Goal: Go to known website: Access a specific website the user already knows

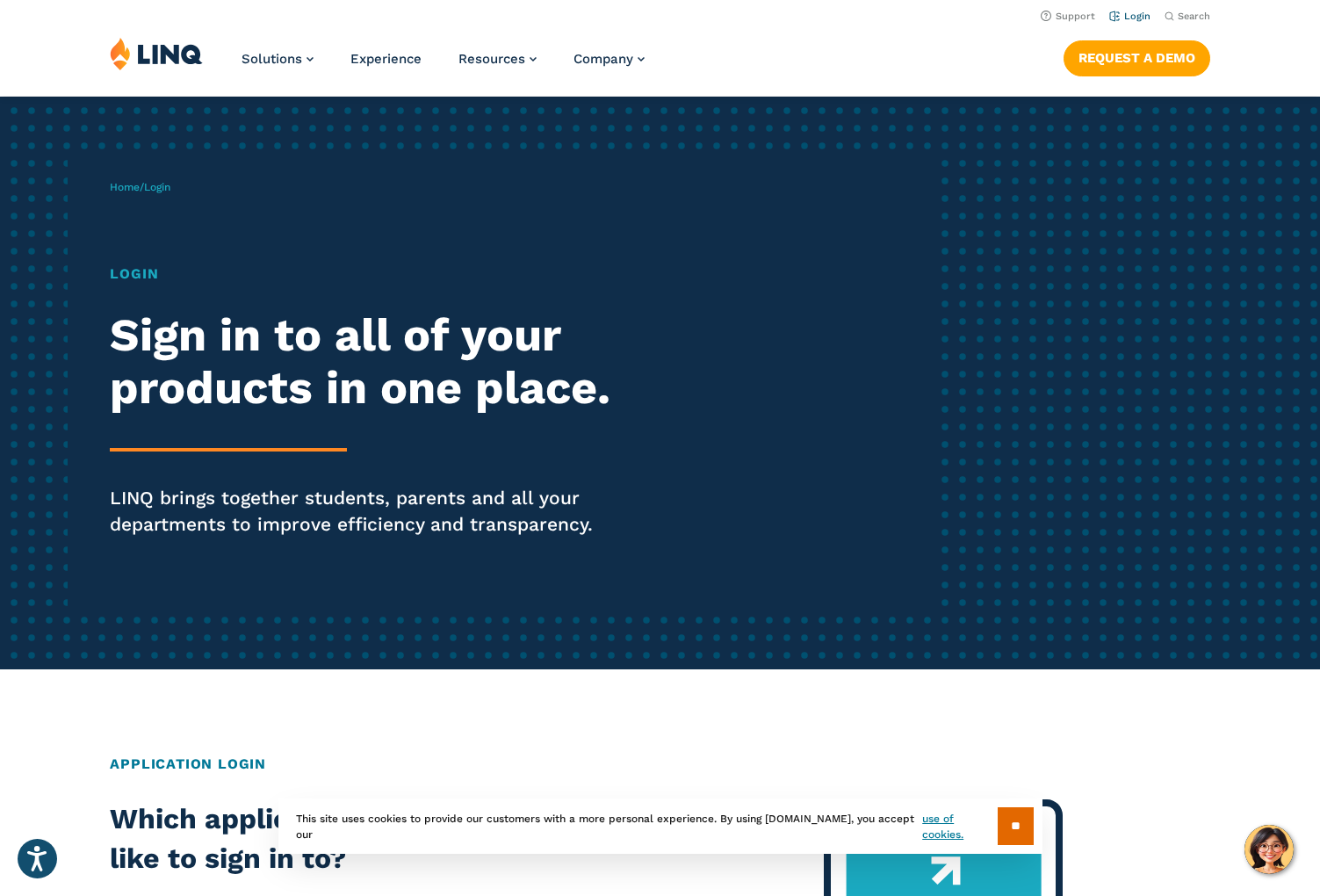
click at [1121, 13] on link "Login" at bounding box center [1129, 16] width 41 height 11
click at [1127, 17] on link "Login" at bounding box center [1129, 16] width 41 height 11
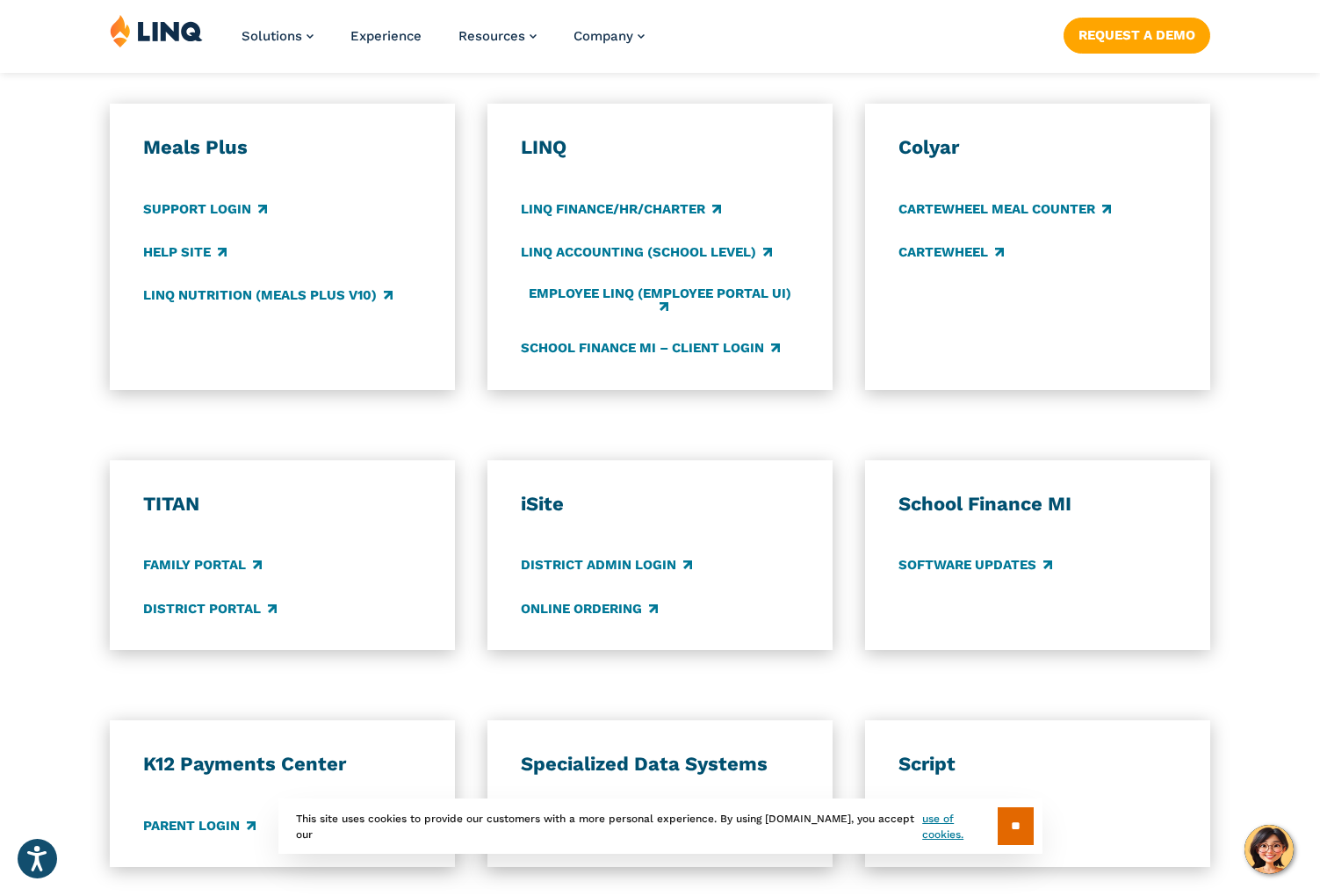
scroll to position [1230, 0]
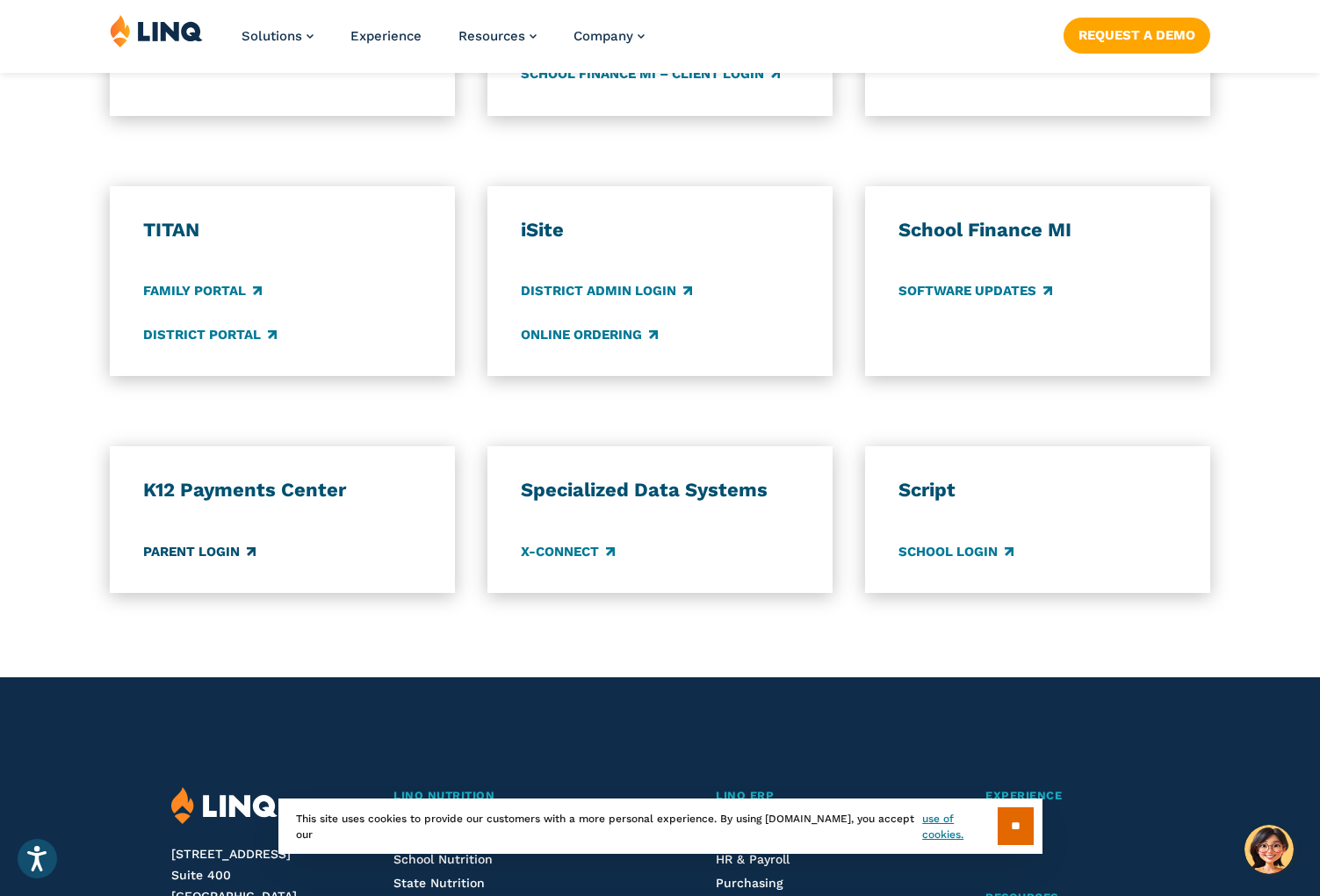
click at [200, 554] on link "Parent Login" at bounding box center [199, 551] width 112 height 19
